Goal: Obtain resource: Download file/media

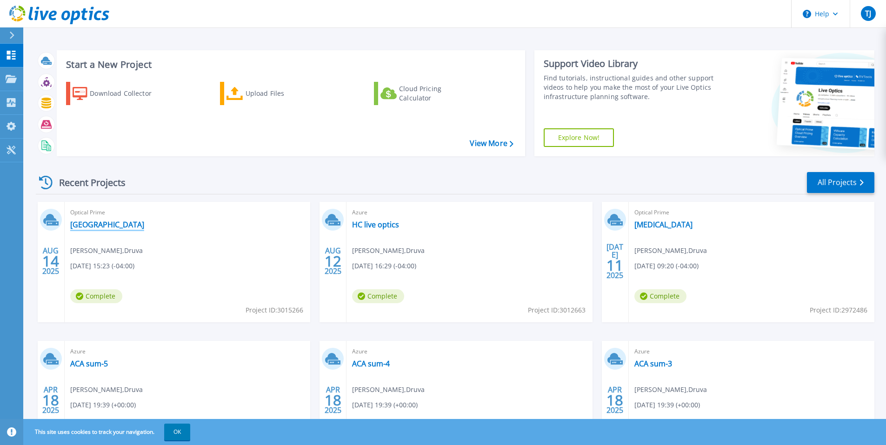
click at [95, 229] on link "[GEOGRAPHIC_DATA]" at bounding box center [107, 224] width 74 height 9
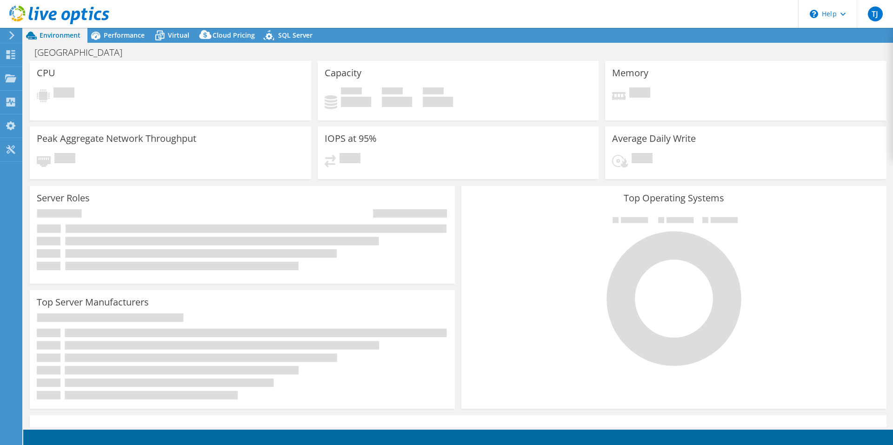
select select "USD"
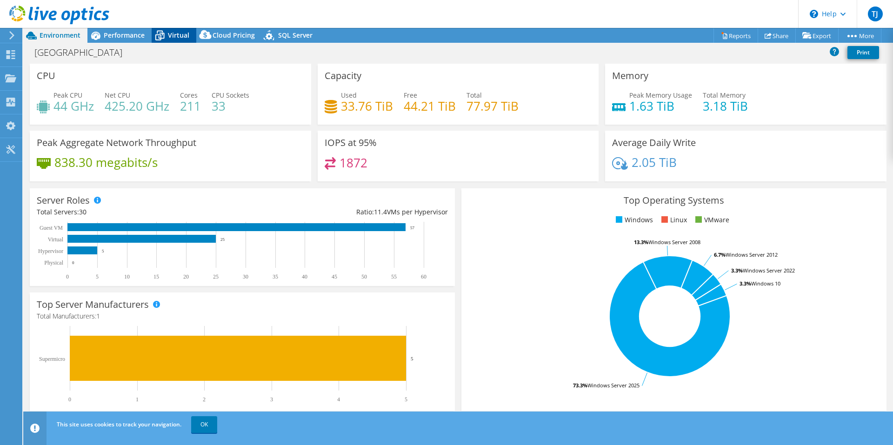
click at [153, 34] on icon at bounding box center [160, 35] width 16 height 16
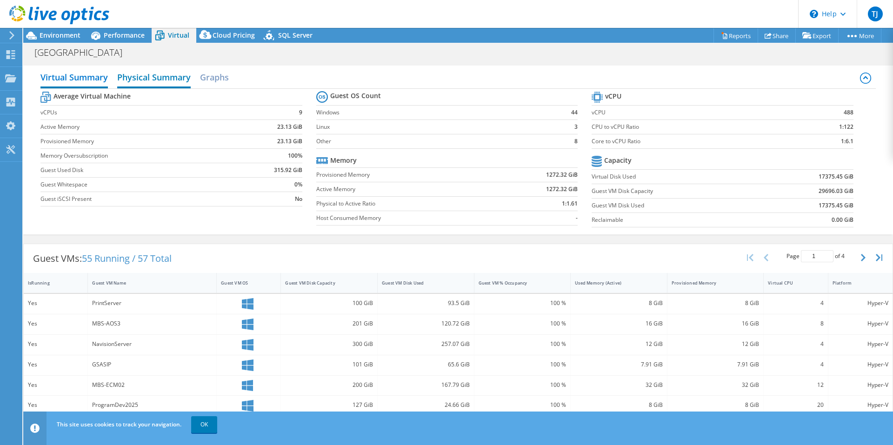
click at [166, 78] on h2 "Physical Summary" at bounding box center [154, 78] width 74 height 20
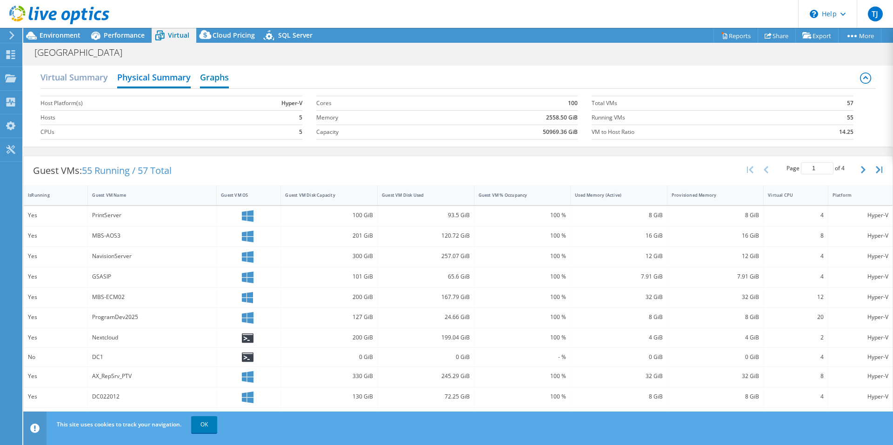
click at [220, 77] on h2 "Graphs" at bounding box center [214, 78] width 29 height 20
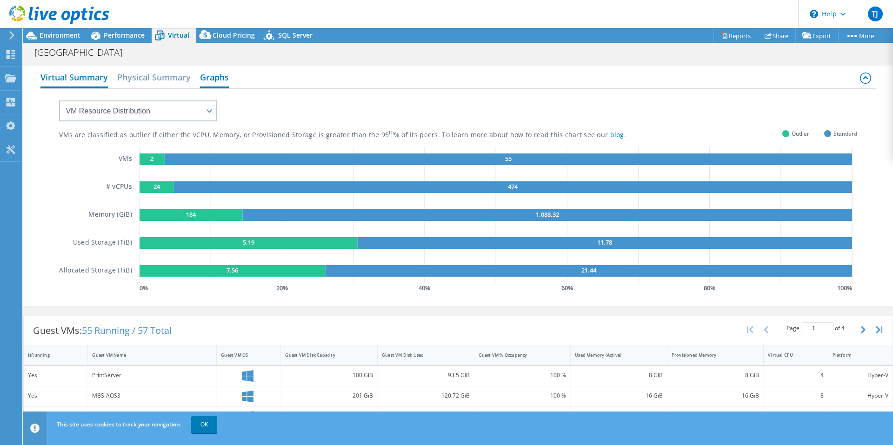
click at [81, 82] on h2 "Virtual Summary" at bounding box center [73, 78] width 67 height 20
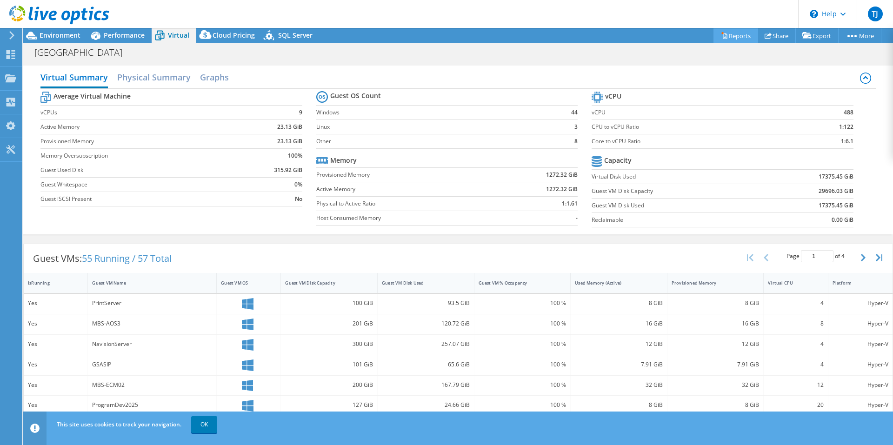
click at [721, 36] on icon at bounding box center [724, 35] width 7 height 7
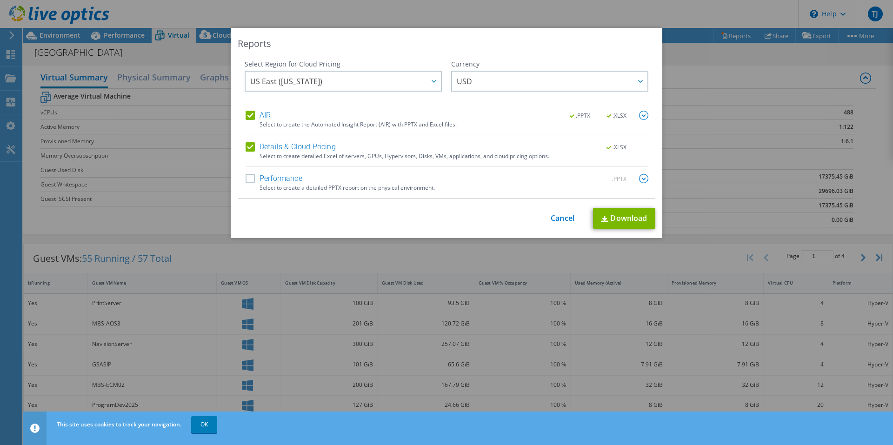
click at [249, 146] on label "Details & Cloud Pricing" at bounding box center [291, 146] width 90 height 9
click at [0, 0] on input "Details & Cloud Pricing" at bounding box center [0, 0] width 0 height 0
click at [621, 224] on link "Download" at bounding box center [624, 218] width 62 height 21
click at [773, 86] on div "Reports Select Region for Cloud Pricing Asia Pacific (Hong Kong) Asia Pacific (…" at bounding box center [446, 222] width 893 height 389
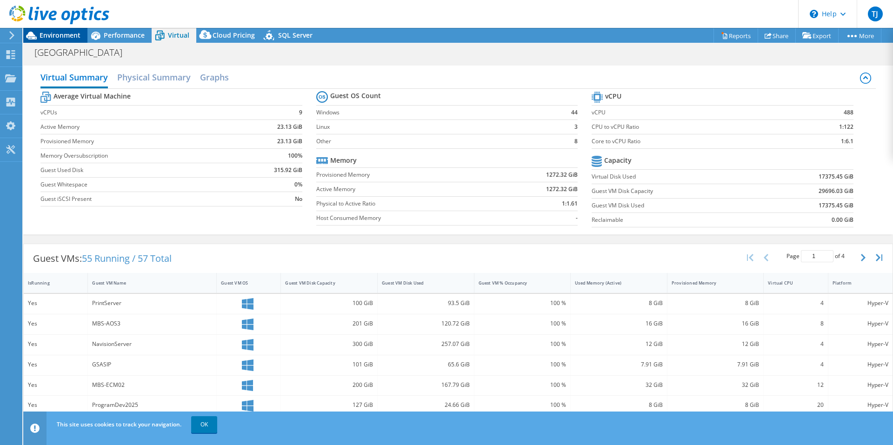
click at [54, 33] on span "Environment" at bounding box center [60, 35] width 41 height 9
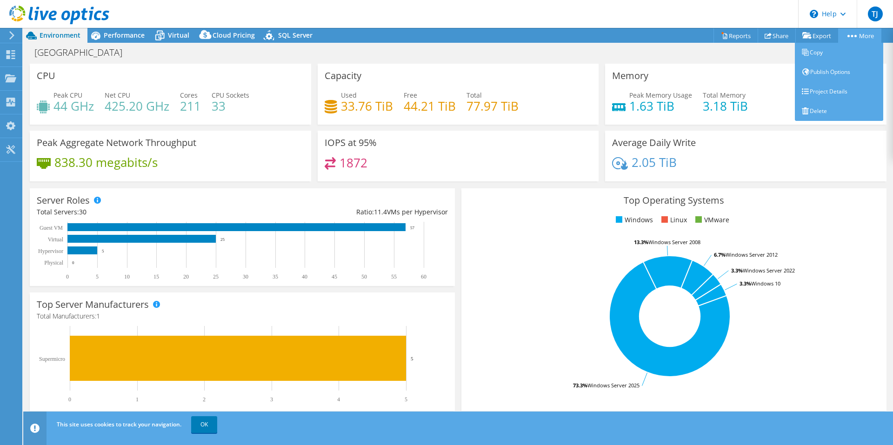
click at [856, 35] on link "More" at bounding box center [859, 35] width 43 height 14
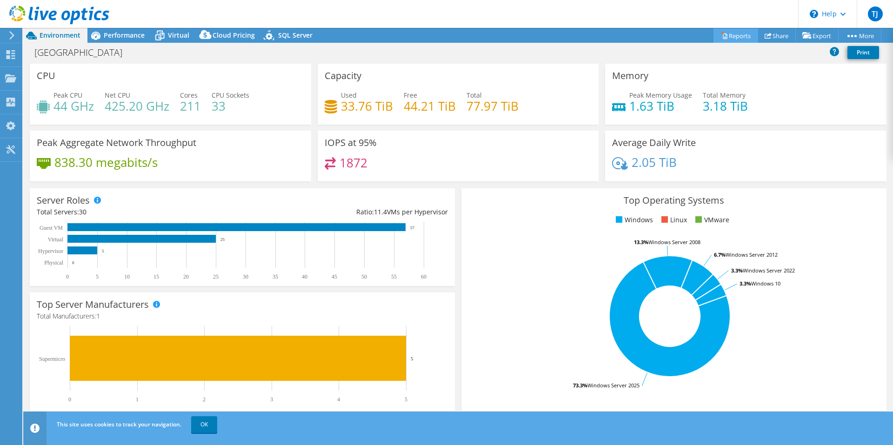
click at [728, 35] on link "Reports" at bounding box center [736, 35] width 45 height 14
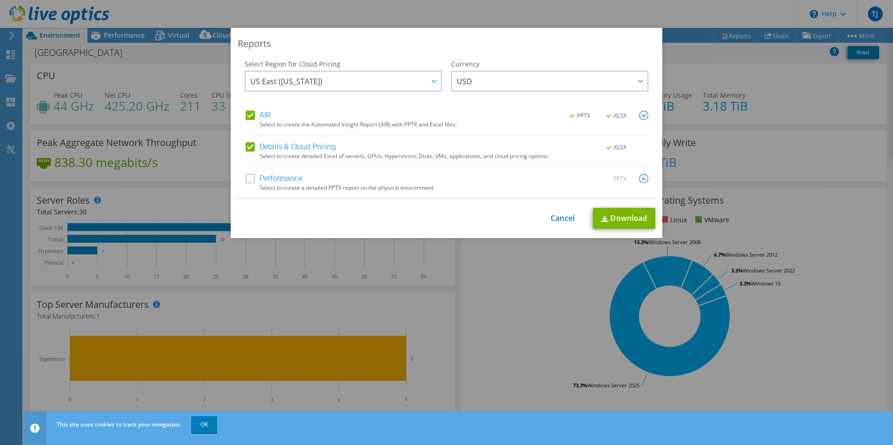
click at [249, 177] on label "Performance" at bounding box center [274, 178] width 57 height 9
click at [0, 0] on input "Performance" at bounding box center [0, 0] width 0 height 0
click at [642, 181] on img at bounding box center [643, 178] width 9 height 9
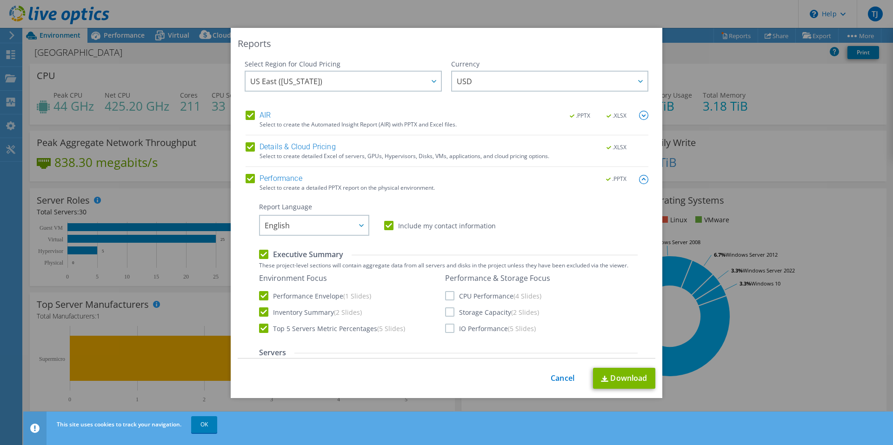
scroll to position [47, 0]
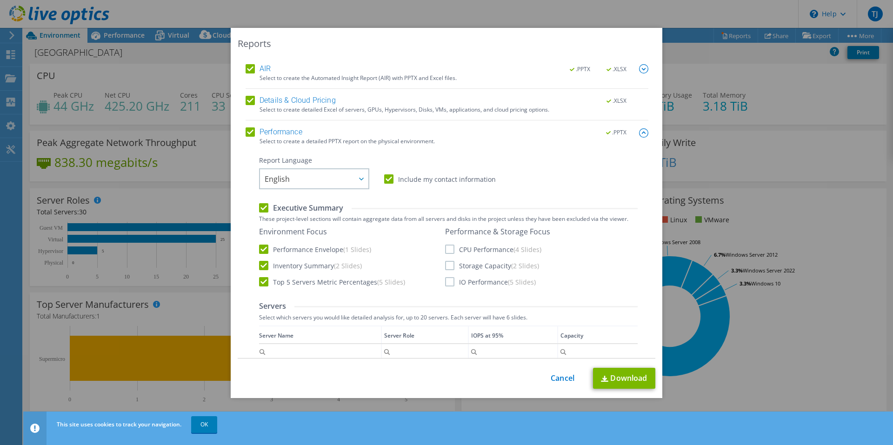
click at [261, 208] on label "Executive Summary" at bounding box center [301, 208] width 84 height 10
click at [0, 0] on input "Executive Summary" at bounding box center [0, 0] width 0 height 0
click at [384, 179] on label "Include my contact information" at bounding box center [440, 178] width 112 height 9
click at [0, 0] on input "Include my contact information" at bounding box center [0, 0] width 0 height 0
click at [246, 133] on label "Performance" at bounding box center [274, 131] width 57 height 9
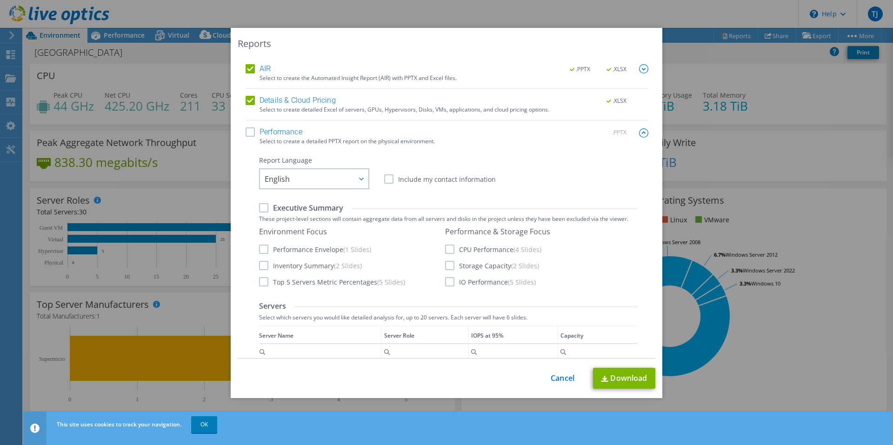
click at [0, 0] on input "Performance" at bounding box center [0, 0] width 0 height 0
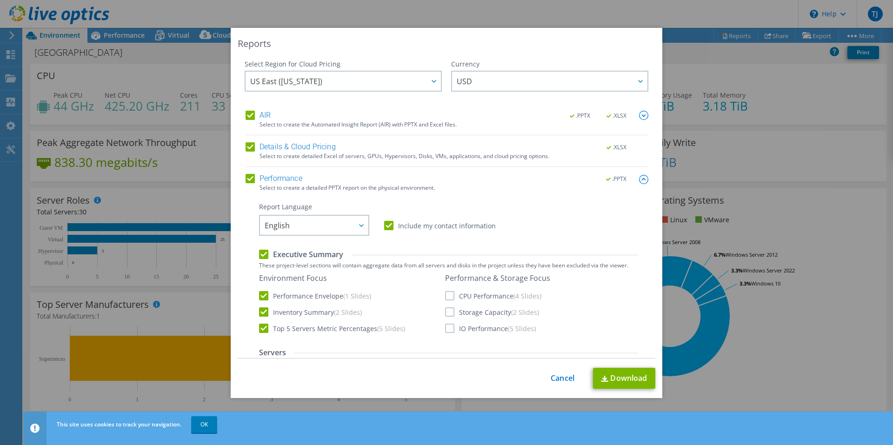
scroll to position [93, 0]
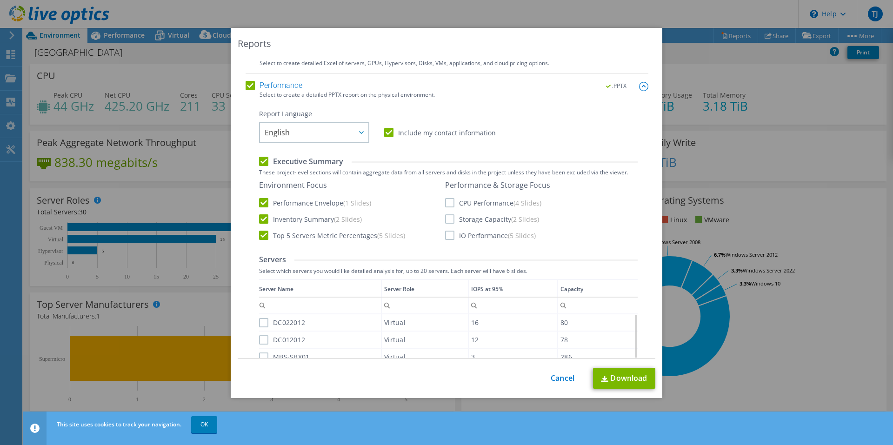
click at [445, 220] on label "Storage Capacity (2 Slides)" at bounding box center [492, 218] width 94 height 9
click at [0, 0] on input "Storage Capacity (2 Slides)" at bounding box center [0, 0] width 0 height 0
click at [261, 232] on label "Top 5 Servers Metric Percentages (5 Slides)" at bounding box center [332, 235] width 146 height 9
click at [0, 0] on input "Top 5 Servers Metric Percentages (5 Slides)" at bounding box center [0, 0] width 0 height 0
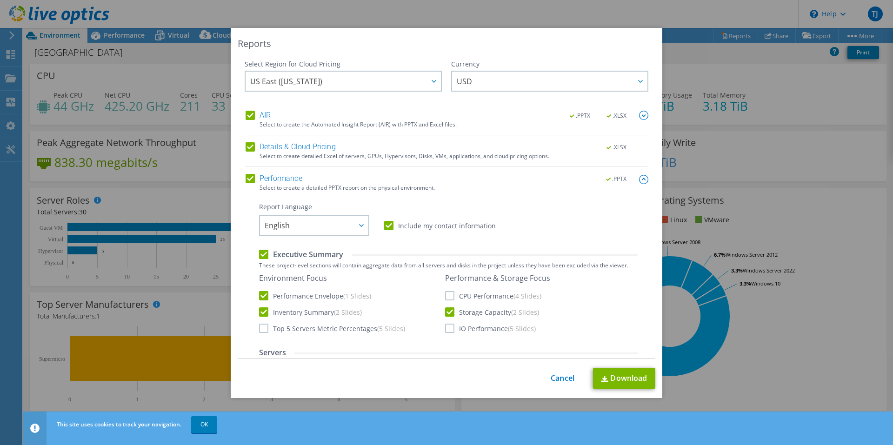
click at [639, 114] on img at bounding box center [643, 115] width 9 height 9
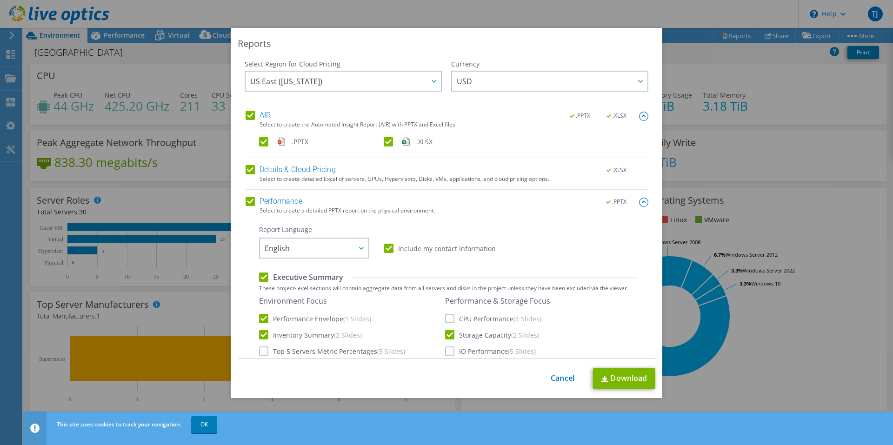
click at [710, 116] on div "Reports Select Region for Cloud Pricing Asia Pacific (Hong Kong) Asia Pacific (…" at bounding box center [446, 222] width 893 height 389
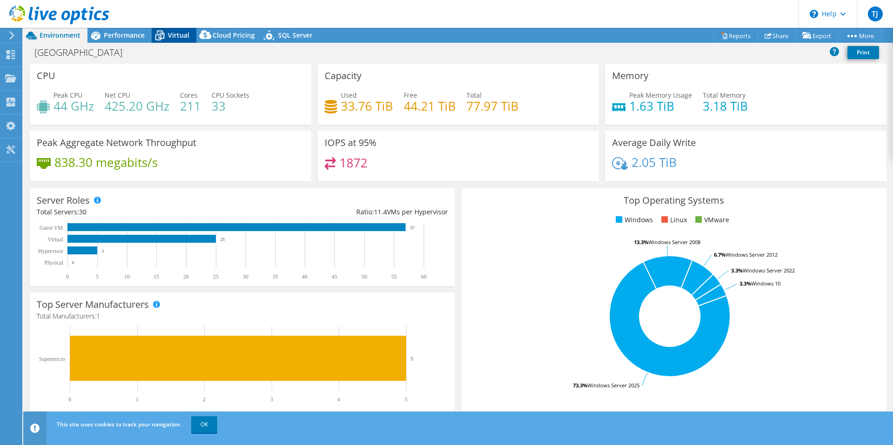
click at [177, 35] on span "Virtual" at bounding box center [178, 35] width 21 height 9
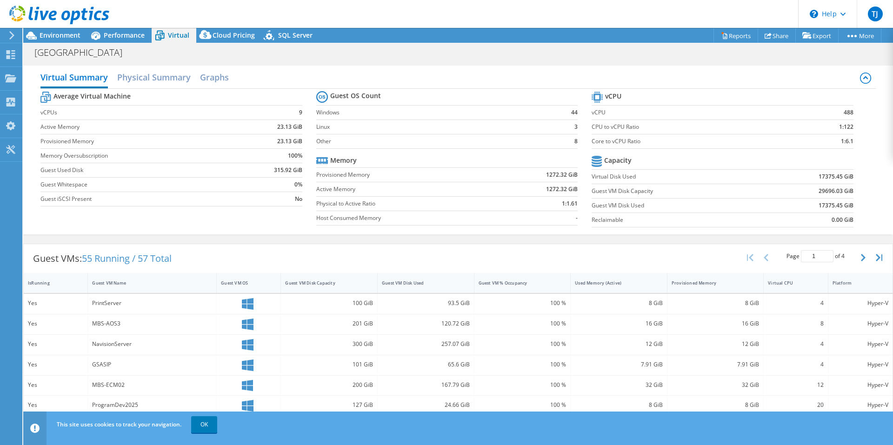
click at [862, 78] on icon at bounding box center [865, 78] width 11 height 11
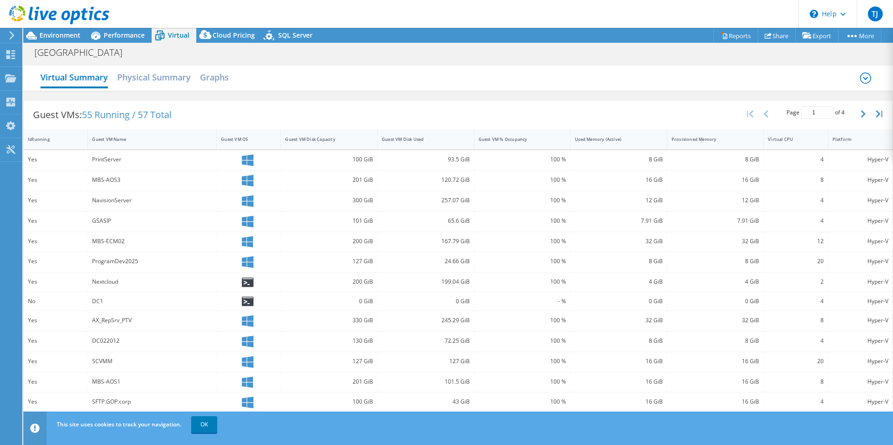
click at [862, 78] on icon at bounding box center [865, 78] width 11 height 11
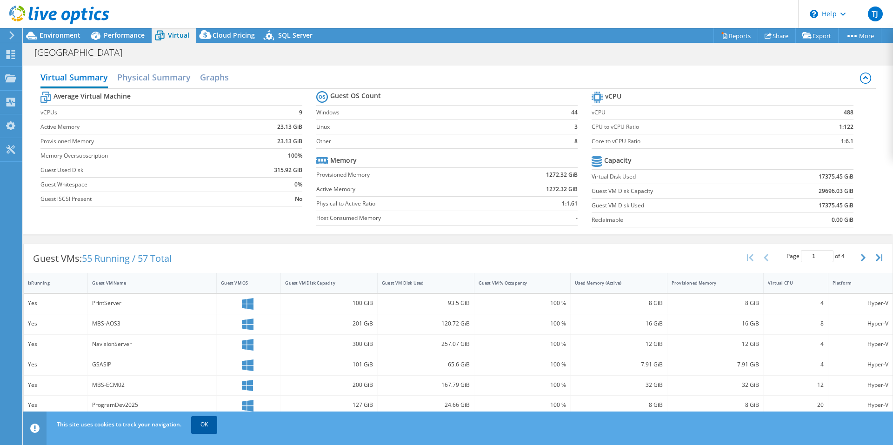
click at [209, 423] on link "OK" at bounding box center [204, 424] width 26 height 17
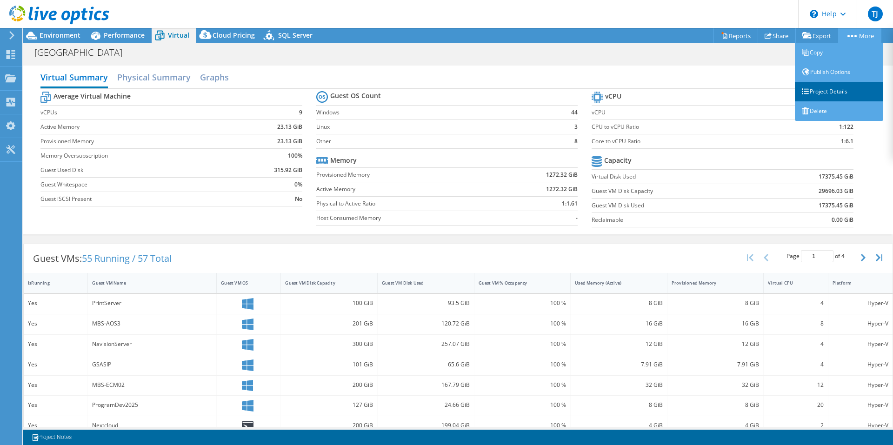
click at [839, 92] on link "Project Details" at bounding box center [839, 92] width 88 height 20
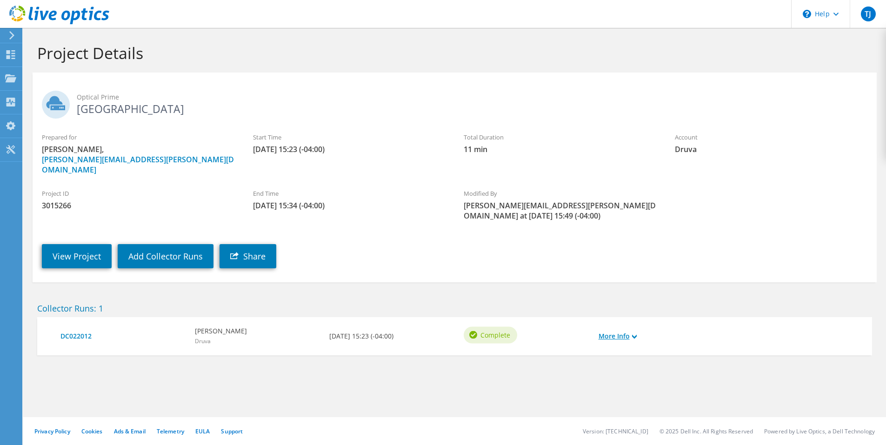
click at [604, 331] on link "More Info" at bounding box center [618, 336] width 38 height 10
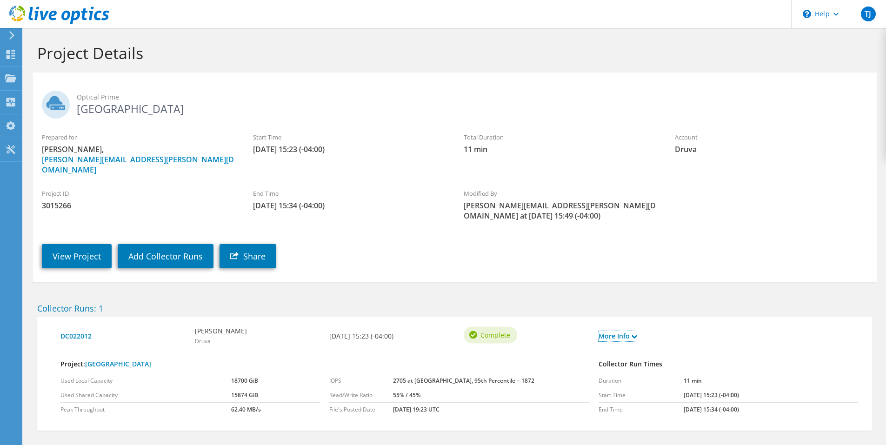
scroll to position [31, 0]
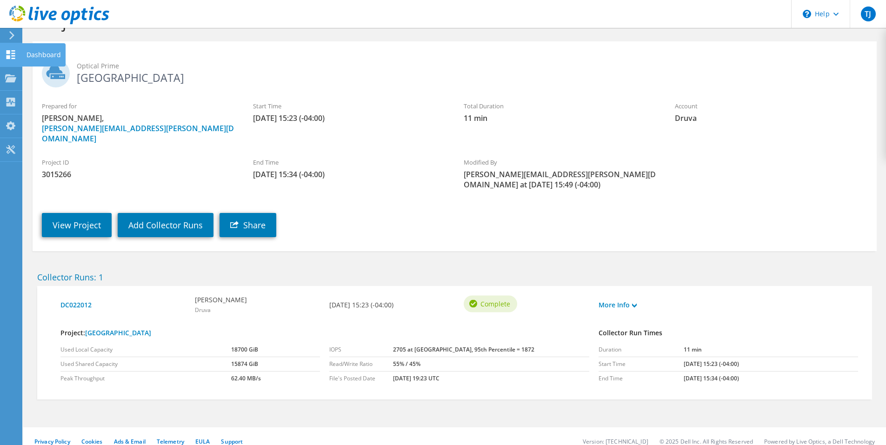
click at [32, 55] on div "Dashboard" at bounding box center [44, 54] width 44 height 23
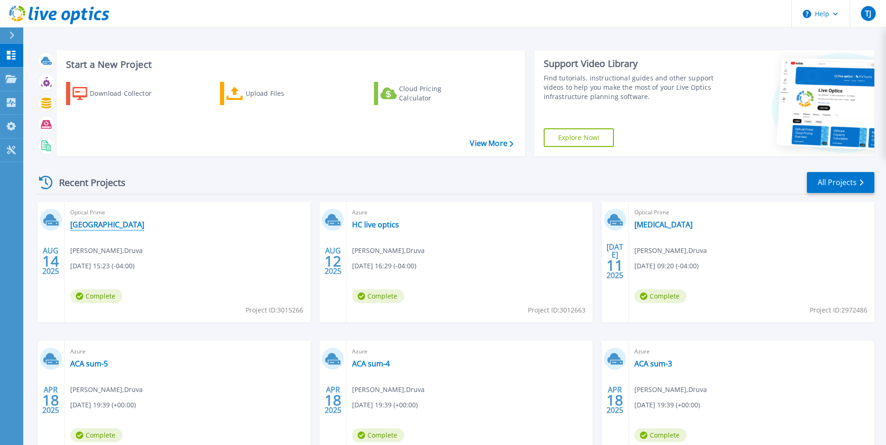
click at [86, 224] on link "[GEOGRAPHIC_DATA]" at bounding box center [107, 224] width 74 height 9
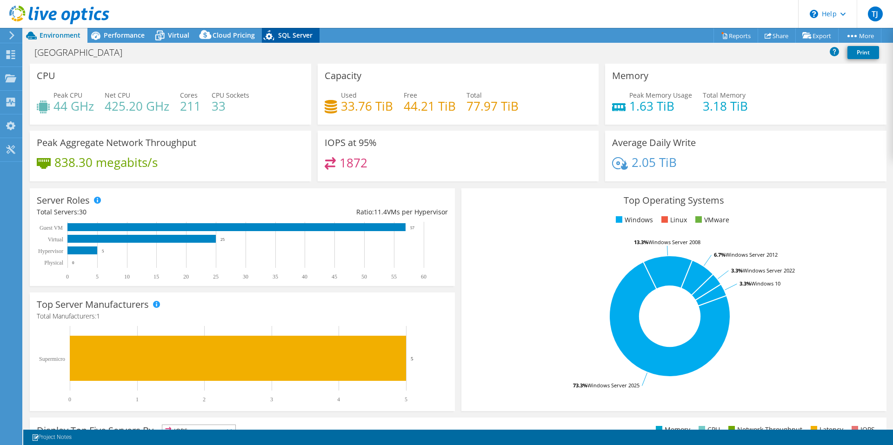
click at [281, 37] on span "SQL Server" at bounding box center [295, 35] width 34 height 9
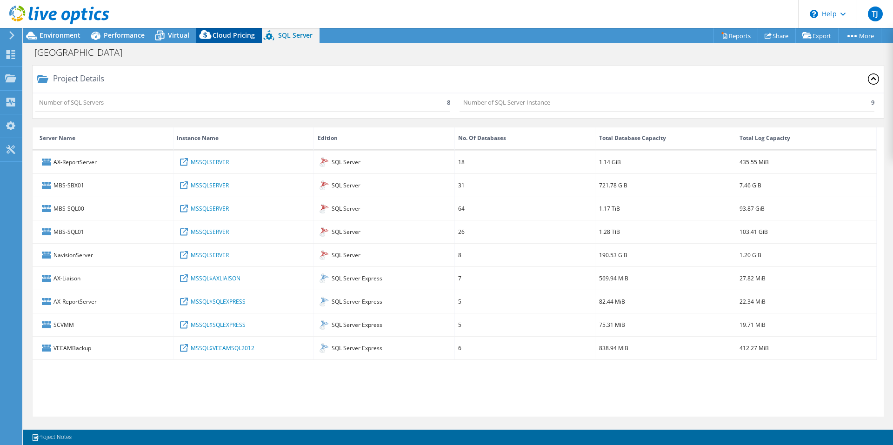
click at [234, 34] on span "Cloud Pricing" at bounding box center [234, 35] width 42 height 9
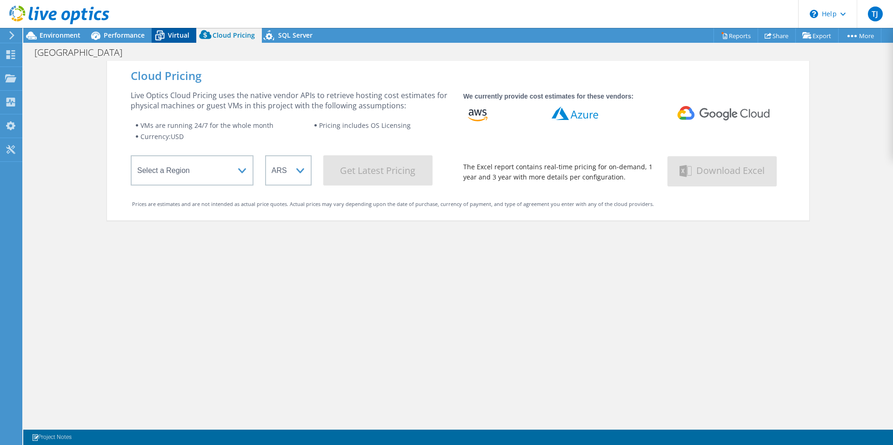
click at [168, 36] on span "Virtual" at bounding box center [178, 35] width 21 height 9
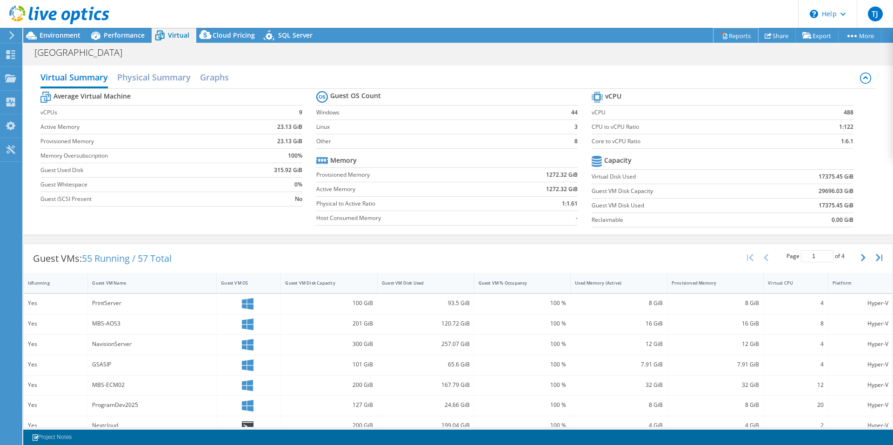
click at [723, 38] on link "Reports" at bounding box center [736, 35] width 45 height 14
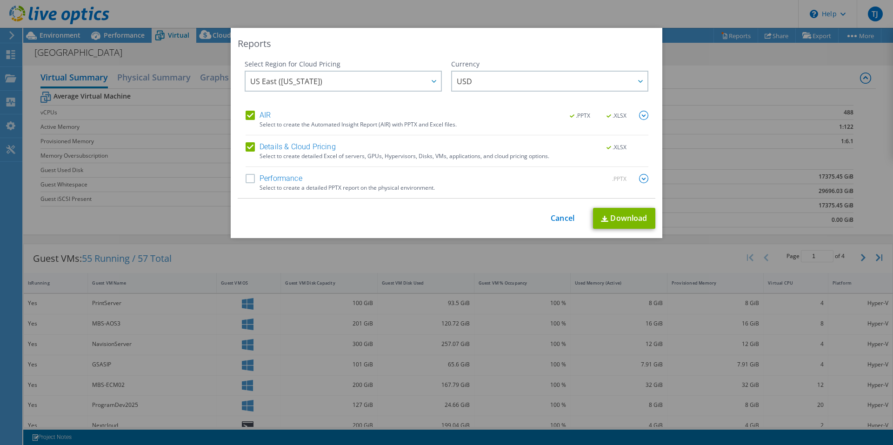
click at [246, 115] on label "AIR" at bounding box center [258, 115] width 25 height 9
click at [0, 0] on input "AIR" at bounding box center [0, 0] width 0 height 0
click at [246, 147] on label "Details & Cloud Pricing" at bounding box center [291, 146] width 90 height 9
click at [0, 0] on input "Details & Cloud Pricing" at bounding box center [0, 0] width 0 height 0
click at [247, 178] on label "Performance" at bounding box center [274, 178] width 57 height 9
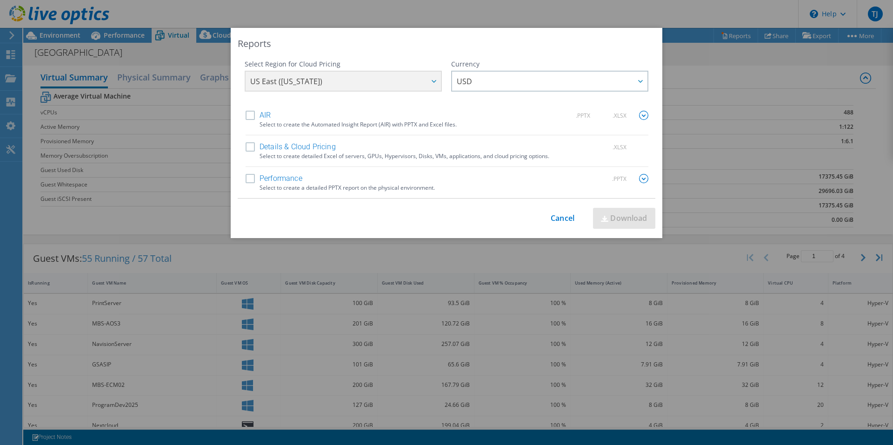
click at [0, 0] on input "Performance" at bounding box center [0, 0] width 0 height 0
click at [605, 218] on link "Download" at bounding box center [624, 218] width 62 height 21
click at [734, 144] on div "Reports Select Region for Cloud Pricing Asia Pacific (Hong Kong) Asia Pacific (…" at bounding box center [446, 222] width 893 height 389
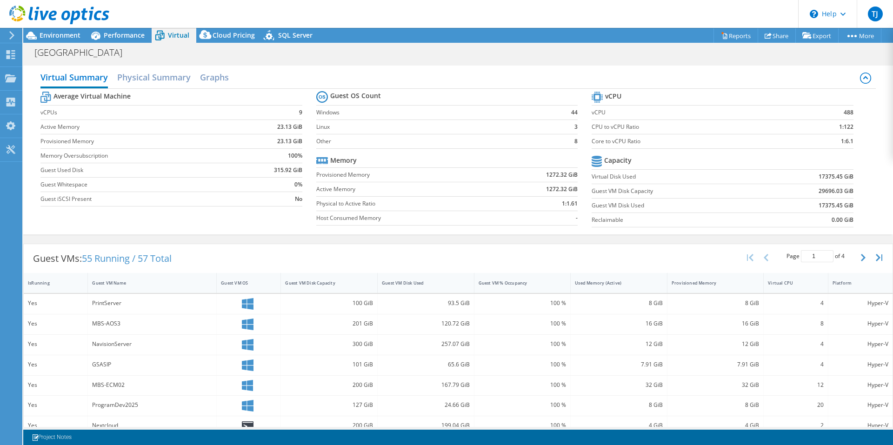
click at [601, 51] on div "Guernsey Print" at bounding box center [458, 52] width 870 height 17
click at [134, 81] on h2 "Physical Summary" at bounding box center [154, 78] width 74 height 20
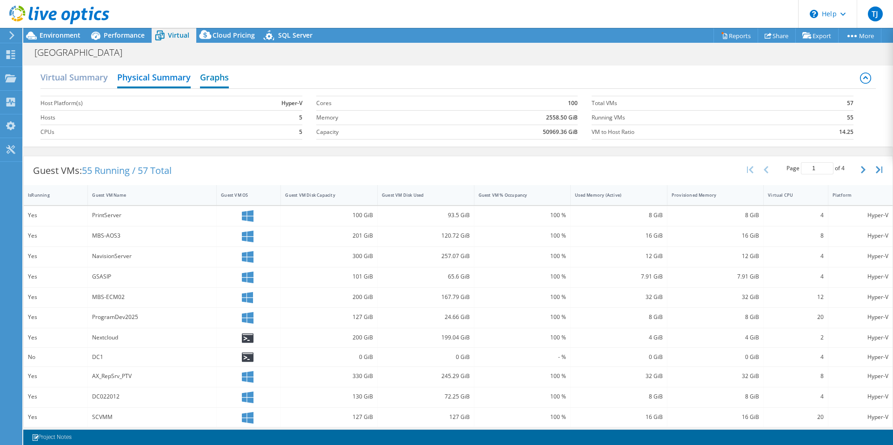
click at [209, 78] on h2 "Graphs" at bounding box center [214, 78] width 29 height 20
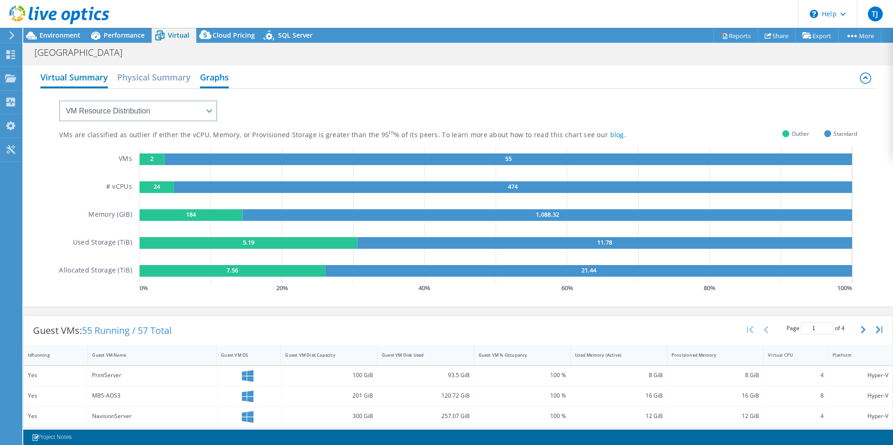
click at [80, 82] on h2 "Virtual Summary" at bounding box center [73, 78] width 67 height 20
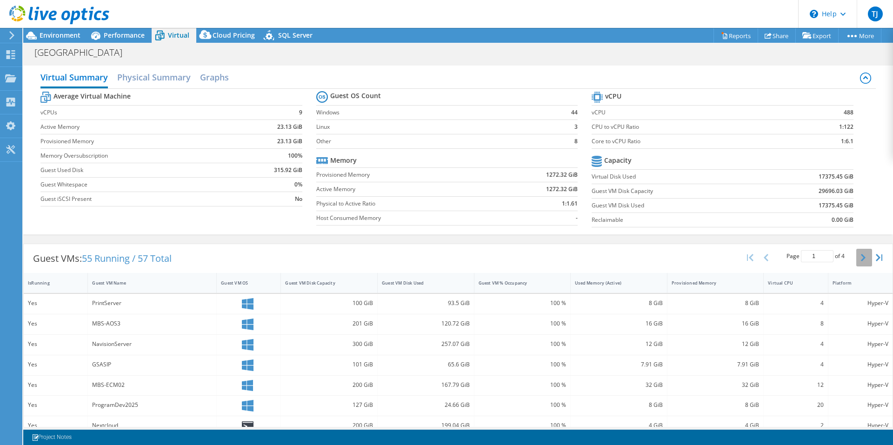
click at [861, 255] on icon "button" at bounding box center [863, 257] width 5 height 7
click at [872, 256] on button "button" at bounding box center [880, 258] width 16 height 18
click at [738, 38] on link "Reports" at bounding box center [736, 35] width 45 height 14
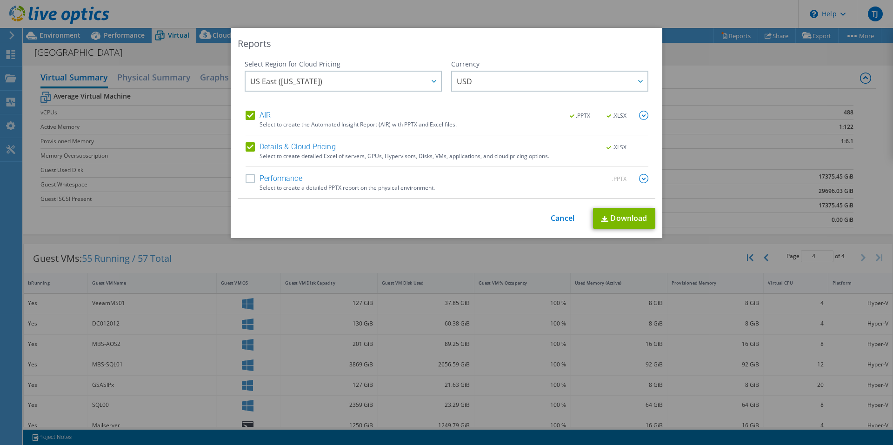
click at [639, 179] on img at bounding box center [643, 178] width 9 height 9
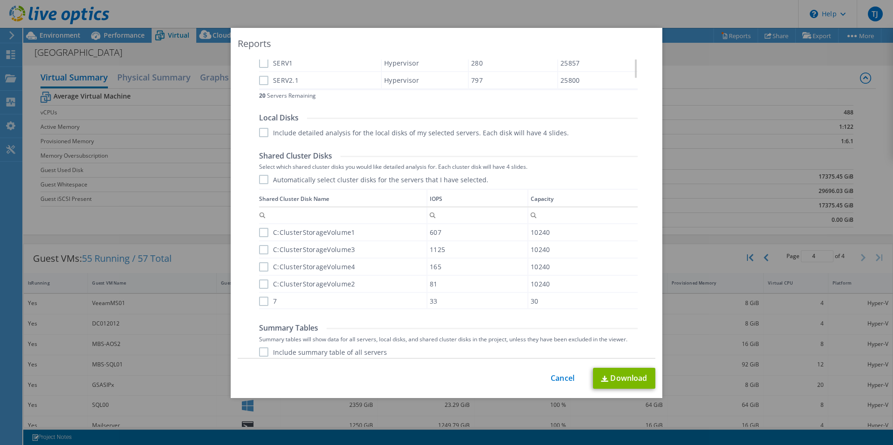
scroll to position [503, 0]
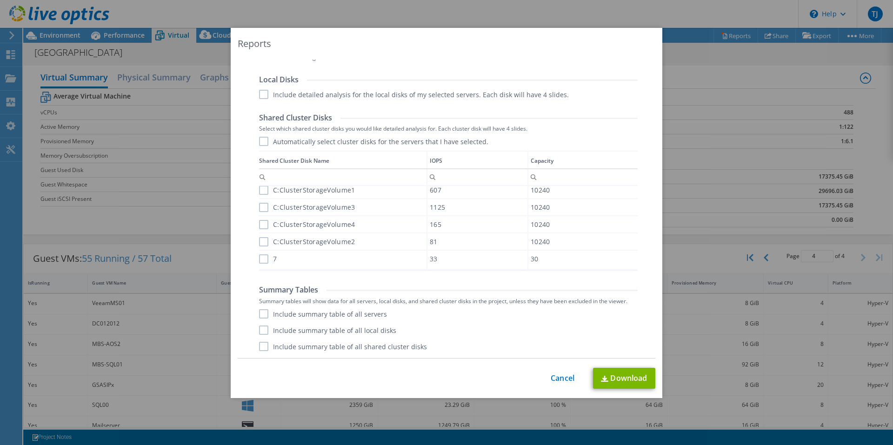
click at [263, 330] on label "Include summary table of all local disks" at bounding box center [327, 330] width 137 height 9
click at [0, 0] on input "Include summary table of all local disks" at bounding box center [0, 0] width 0 height 0
click at [259, 315] on label "Include summary table of all servers" at bounding box center [323, 313] width 128 height 9
click at [0, 0] on input "Include summary table of all servers" at bounding box center [0, 0] width 0 height 0
click at [261, 346] on label "Include summary table of all shared cluster disks" at bounding box center [343, 346] width 168 height 9
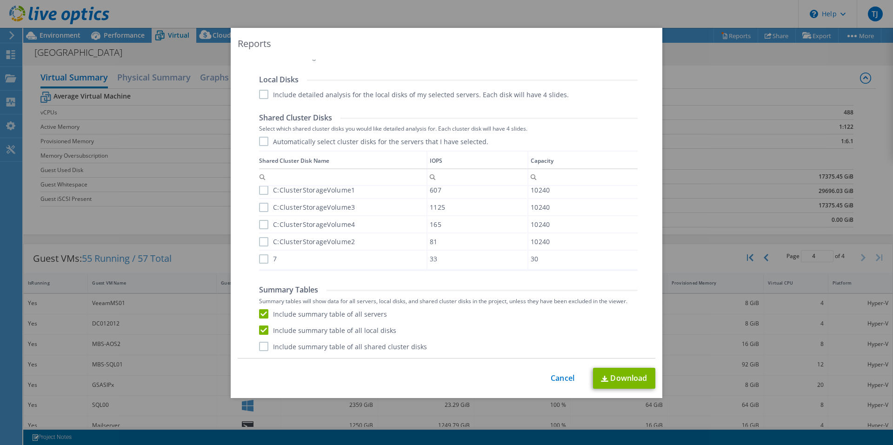
click at [0, 0] on input "Include summary table of all shared cluster disks" at bounding box center [0, 0] width 0 height 0
click at [261, 347] on label "Include summary table of all shared cluster disks" at bounding box center [343, 346] width 168 height 9
click at [0, 0] on input "Include summary table of all shared cluster disks" at bounding box center [0, 0] width 0 height 0
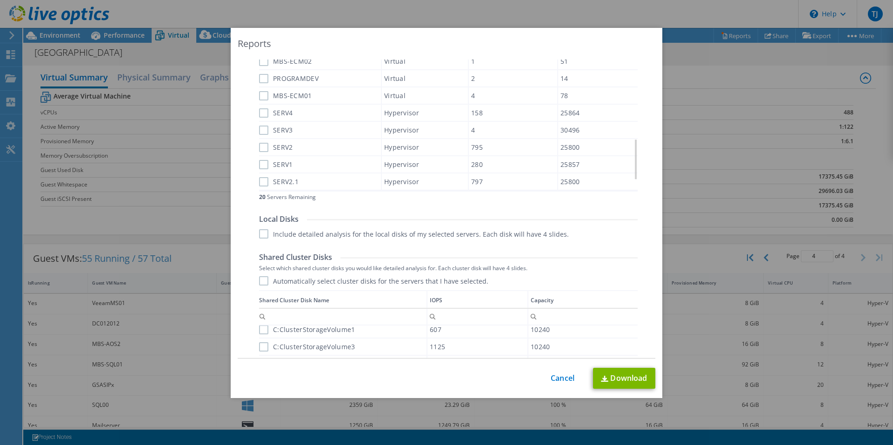
scroll to position [317, 0]
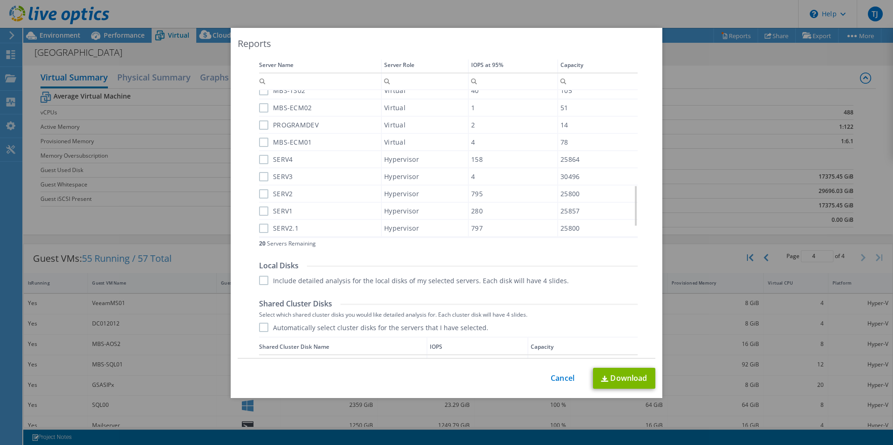
click at [260, 278] on label "Include detailed analysis for the local disks of my selected servers. Each disk…" at bounding box center [414, 280] width 310 height 9
click at [0, 0] on input "Include detailed analysis for the local disks of my selected servers. Each disk…" at bounding box center [0, 0] width 0 height 0
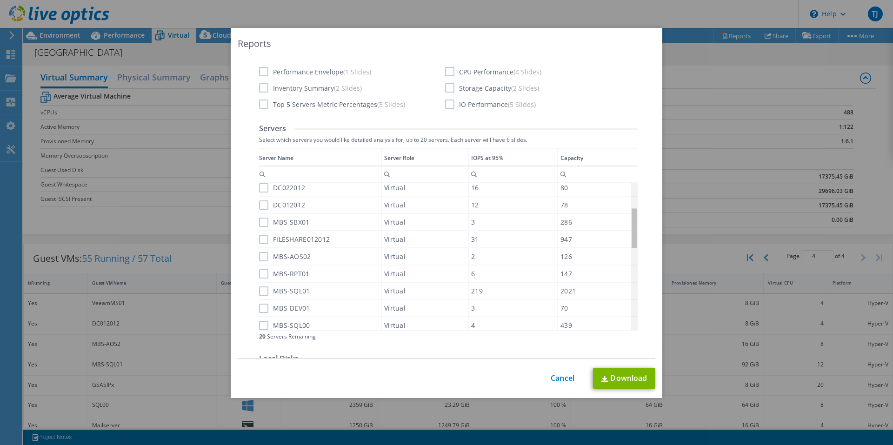
scroll to position [0, 0]
drag, startPoint x: 632, startPoint y: 207, endPoint x: 616, endPoint y: 166, distance: 44.1
click at [616, 167] on body "TJ End User Tyler Jakubowski Tyler.jakubowski@druva.com Druva My Profile Log Ou…" at bounding box center [446, 222] width 893 height 445
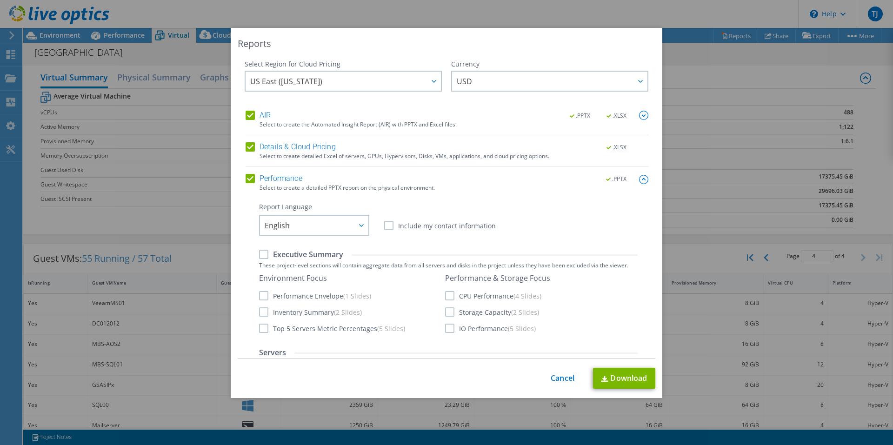
click at [246, 179] on label "Performance" at bounding box center [274, 178] width 57 height 9
click at [0, 0] on input "Performance" at bounding box center [0, 0] width 0 height 0
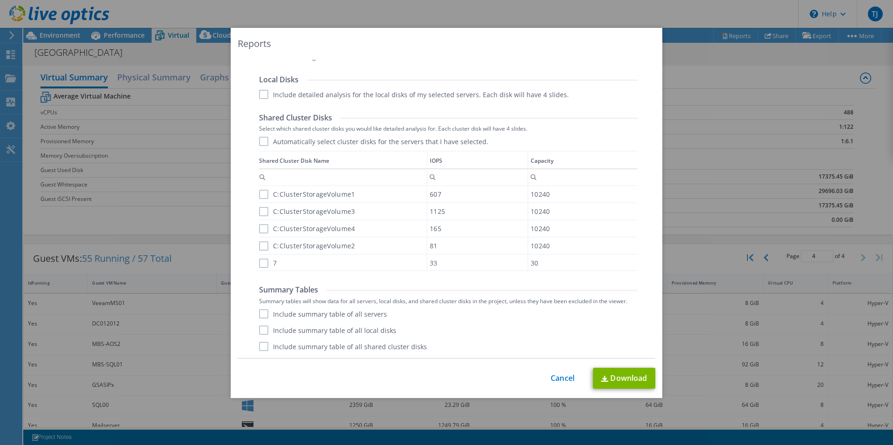
scroll to position [4, 0]
click at [262, 314] on label "Include summary table of all servers" at bounding box center [323, 313] width 128 height 9
click at [0, 0] on input "Include summary table of all servers" at bounding box center [0, 0] width 0 height 0
click at [261, 329] on label "Include summary table of all local disks" at bounding box center [327, 330] width 137 height 9
click at [0, 0] on input "Include summary table of all local disks" at bounding box center [0, 0] width 0 height 0
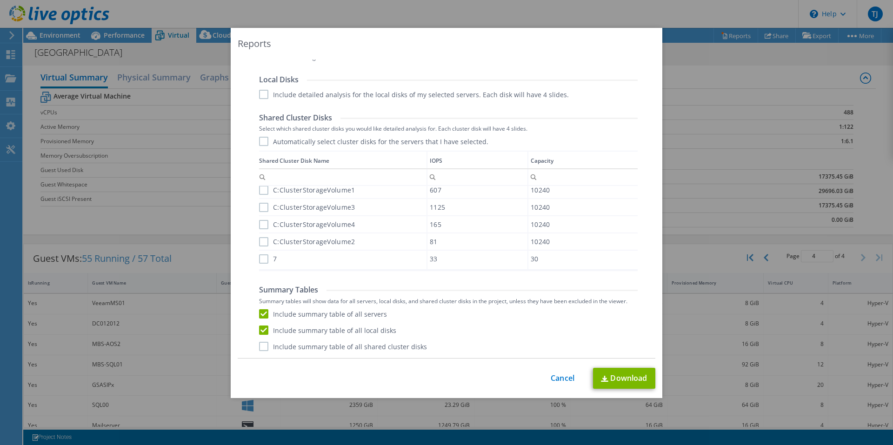
click at [263, 347] on label "Include summary table of all shared cluster disks" at bounding box center [343, 346] width 168 height 9
click at [0, 0] on input "Include summary table of all shared cluster disks" at bounding box center [0, 0] width 0 height 0
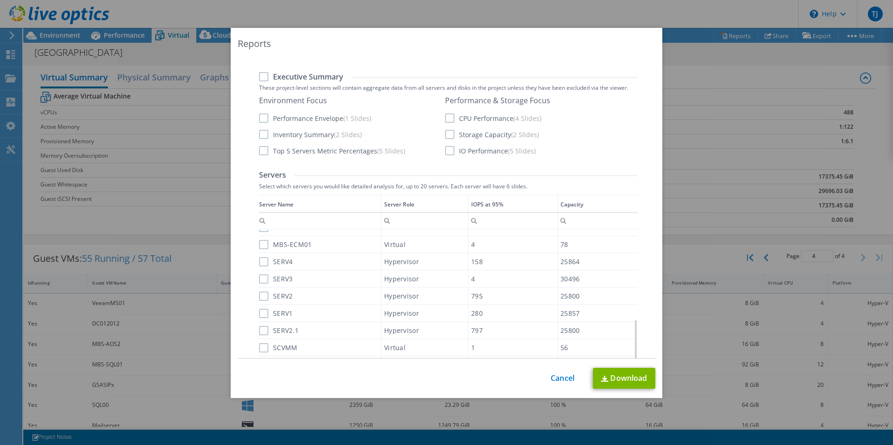
scroll to position [0, 0]
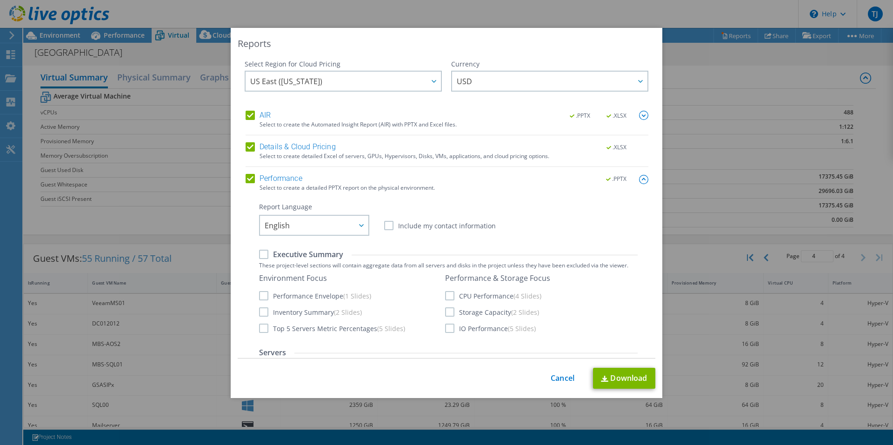
click at [260, 254] on label "Executive Summary" at bounding box center [301, 254] width 84 height 10
click at [0, 0] on input "Executive Summary" at bounding box center [0, 0] width 0 height 0
click at [384, 225] on label "Include my contact information" at bounding box center [440, 225] width 112 height 9
click at [0, 0] on input "Include my contact information" at bounding box center [0, 0] width 0 height 0
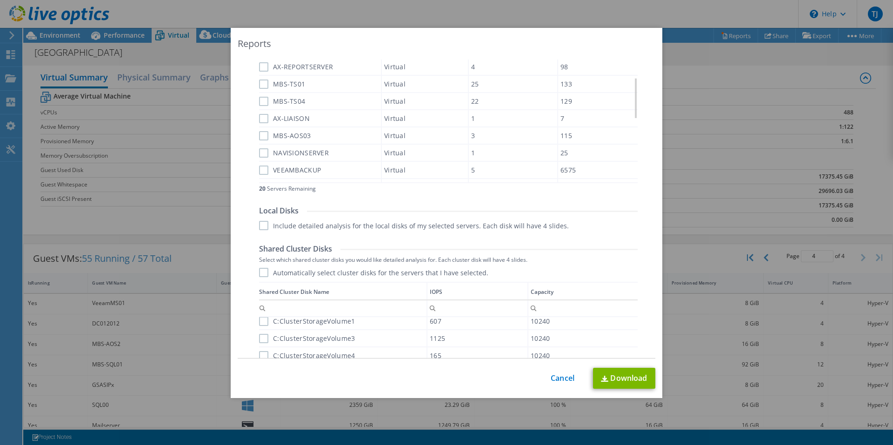
scroll to position [465, 0]
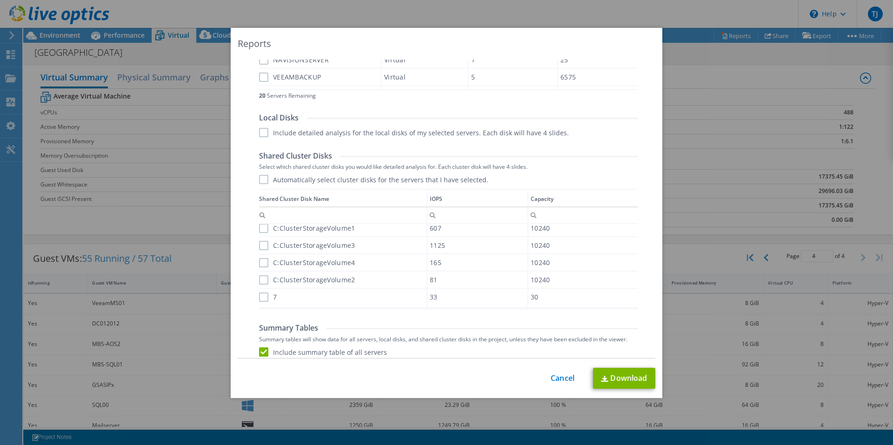
click at [260, 135] on label "Include detailed analysis for the local disks of my selected servers. Each disk…" at bounding box center [414, 132] width 310 height 9
click at [0, 0] on input "Include detailed analysis for the local disks of my selected servers. Each disk…" at bounding box center [0, 0] width 0 height 0
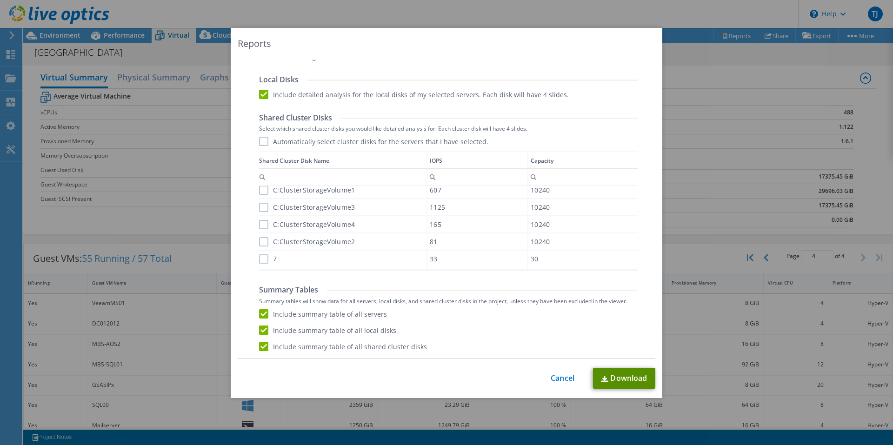
click at [605, 379] on link "Download" at bounding box center [624, 378] width 62 height 21
click at [79, 253] on div "Reports Select Region for Cloud Pricing Asia Pacific (Hong Kong) Asia Pacific (…" at bounding box center [446, 222] width 893 height 389
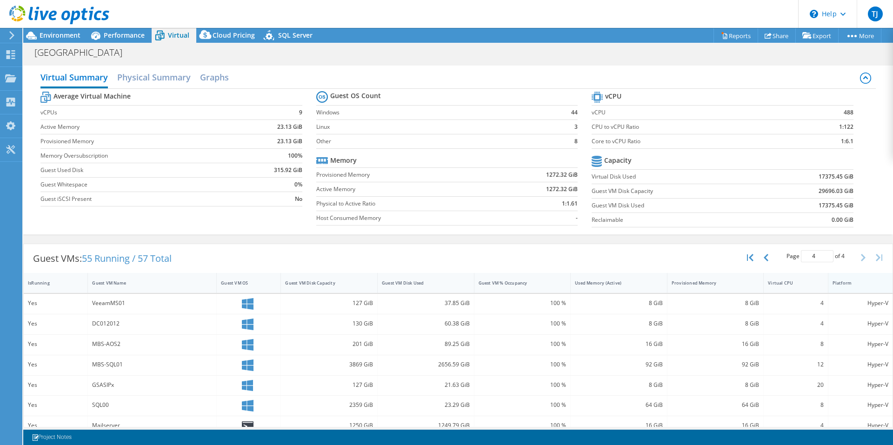
click at [855, 282] on div "Platform" at bounding box center [855, 283] width 45 height 6
type input "1"
